Goal: Task Accomplishment & Management: Use online tool/utility

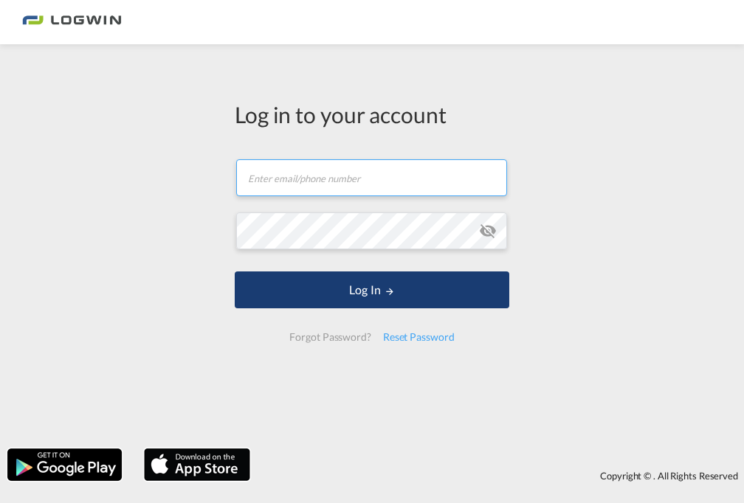
type input "[PERSON_NAME][EMAIL_ADDRESS][DOMAIN_NAME]"
click at [442, 288] on button "Log In" at bounding box center [372, 289] width 274 height 37
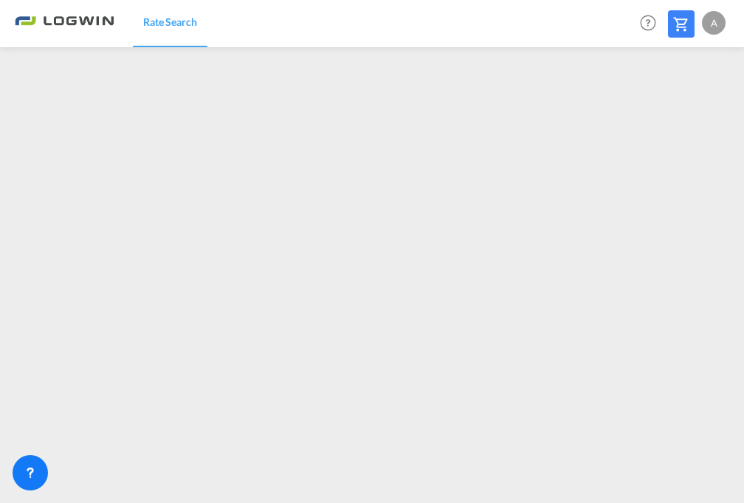
click at [716, 24] on div "A" at bounding box center [714, 23] width 24 height 24
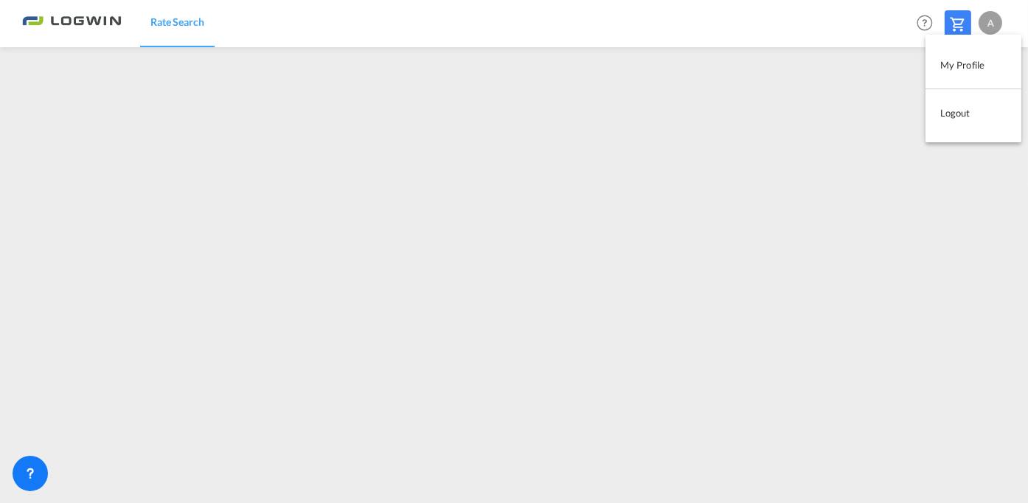
click at [201, 381] on md-backdrop at bounding box center [514, 251] width 1028 height 503
